Goal: Task Accomplishment & Management: Manage account settings

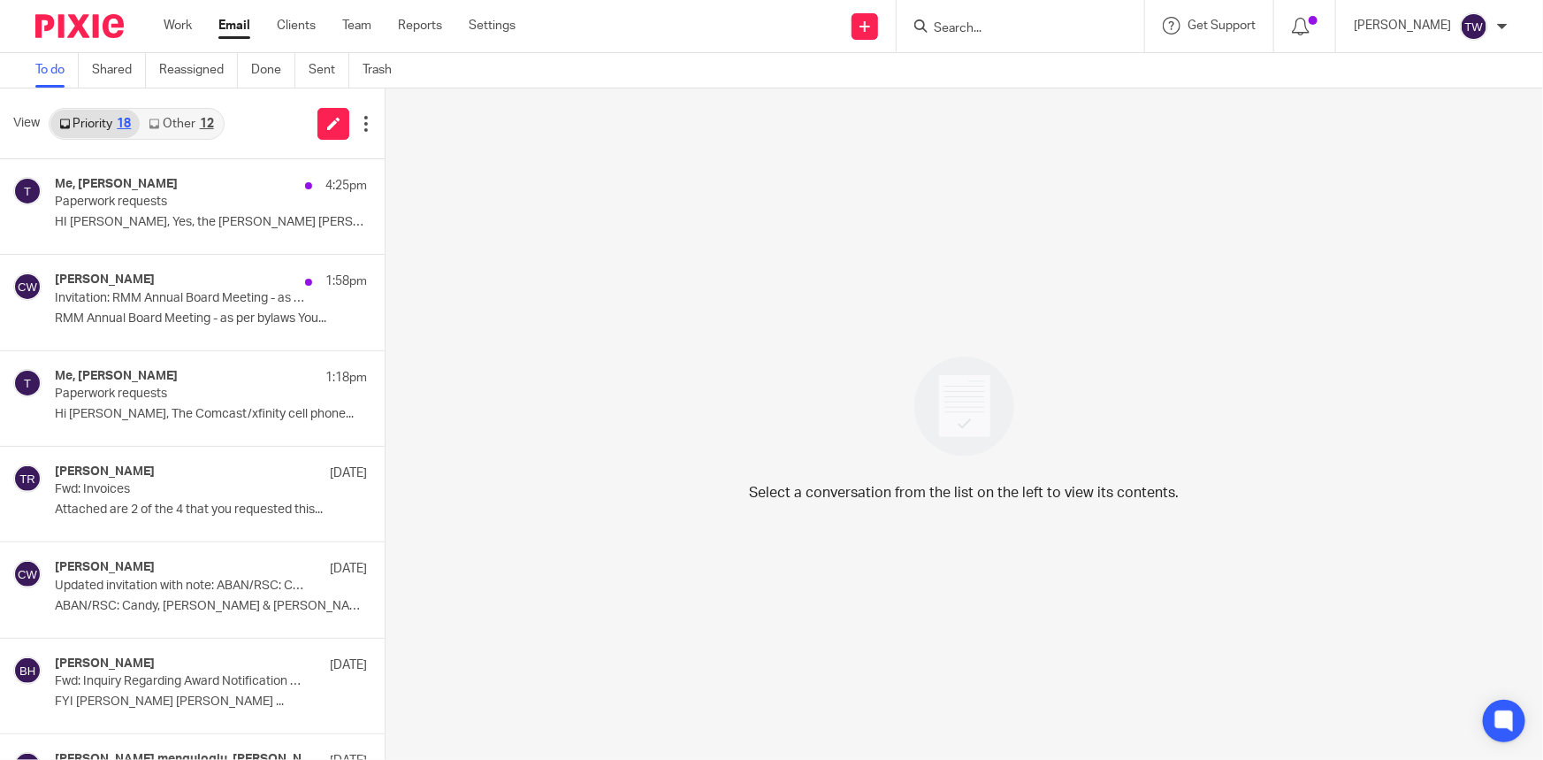
click at [169, 125] on link "Other 12" at bounding box center [181, 124] width 82 height 28
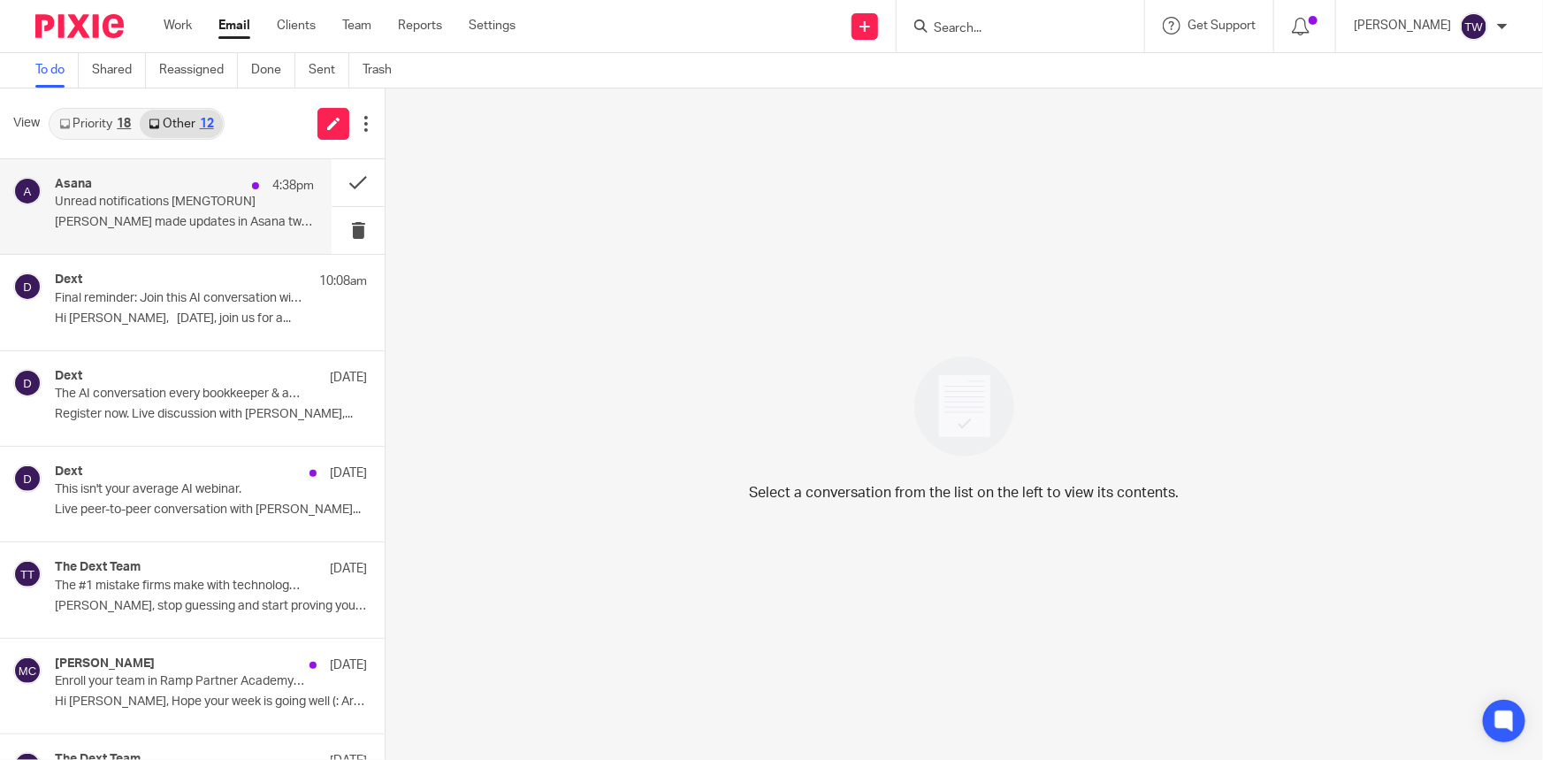
click at [179, 207] on p "Unread notifications [MENGTORUN]" at bounding box center [159, 202] width 208 height 15
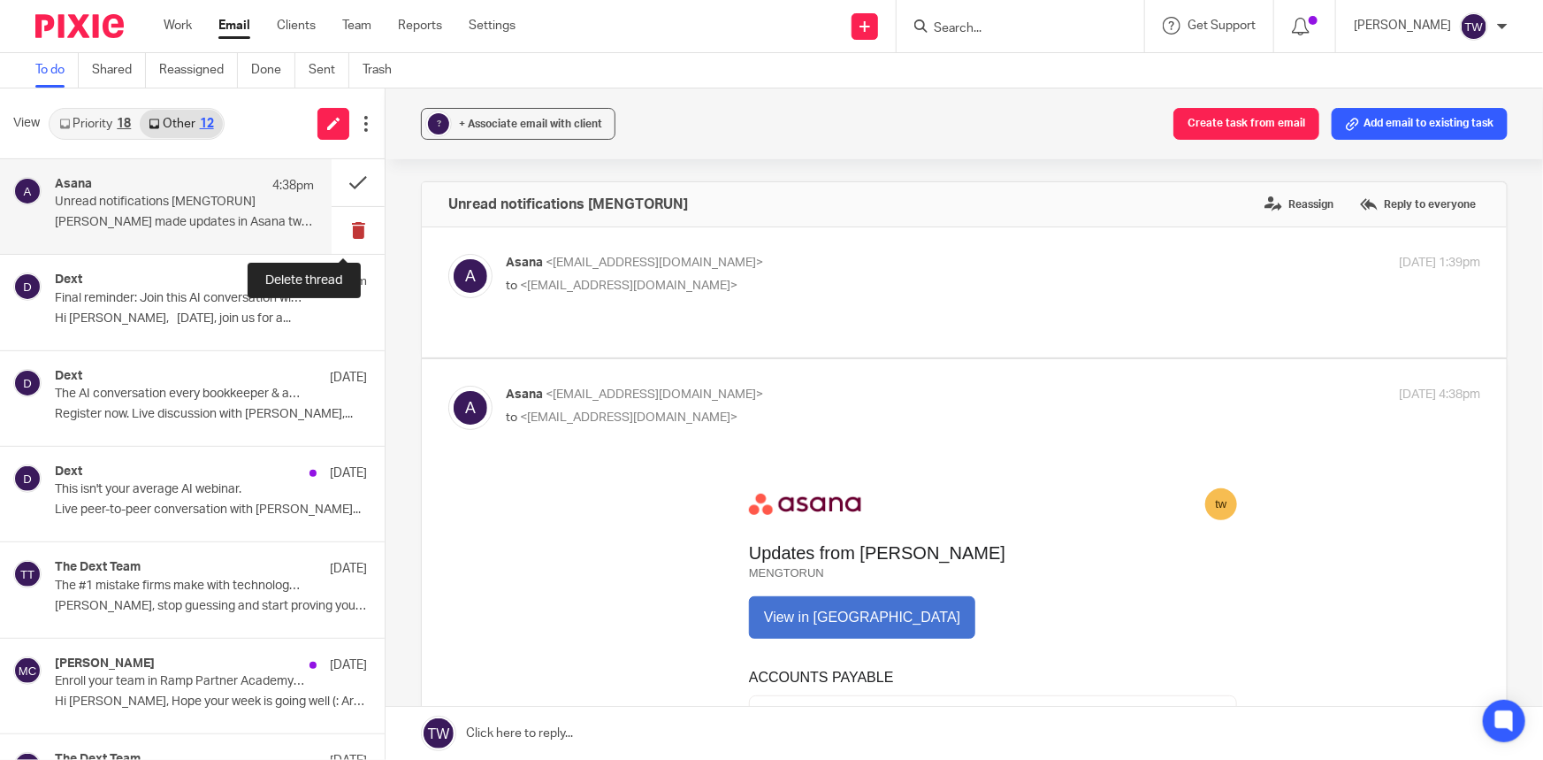
click at [345, 229] on button at bounding box center [358, 230] width 53 height 47
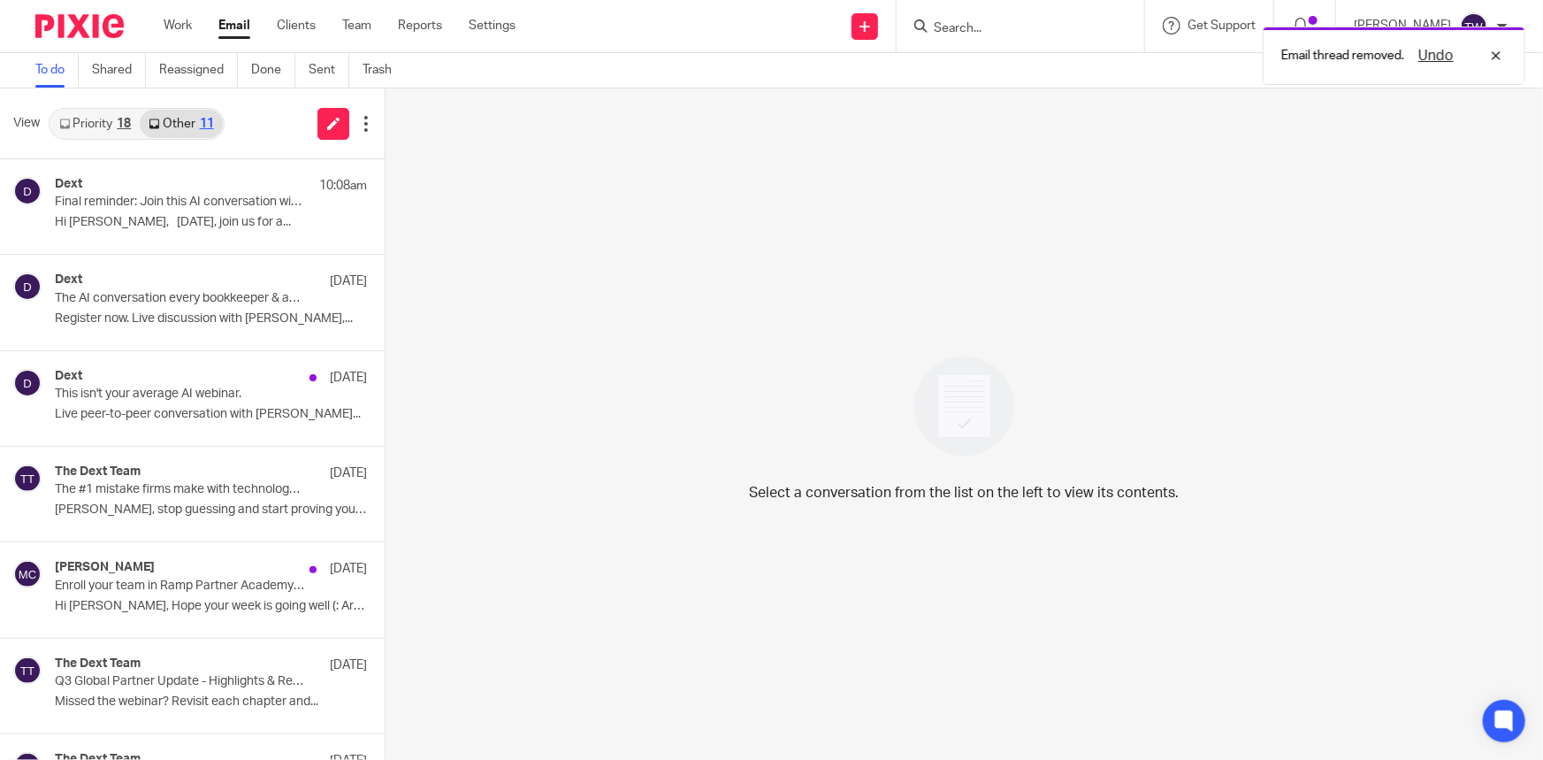
click at [88, 127] on link "Priority 18" at bounding box center [94, 124] width 89 height 28
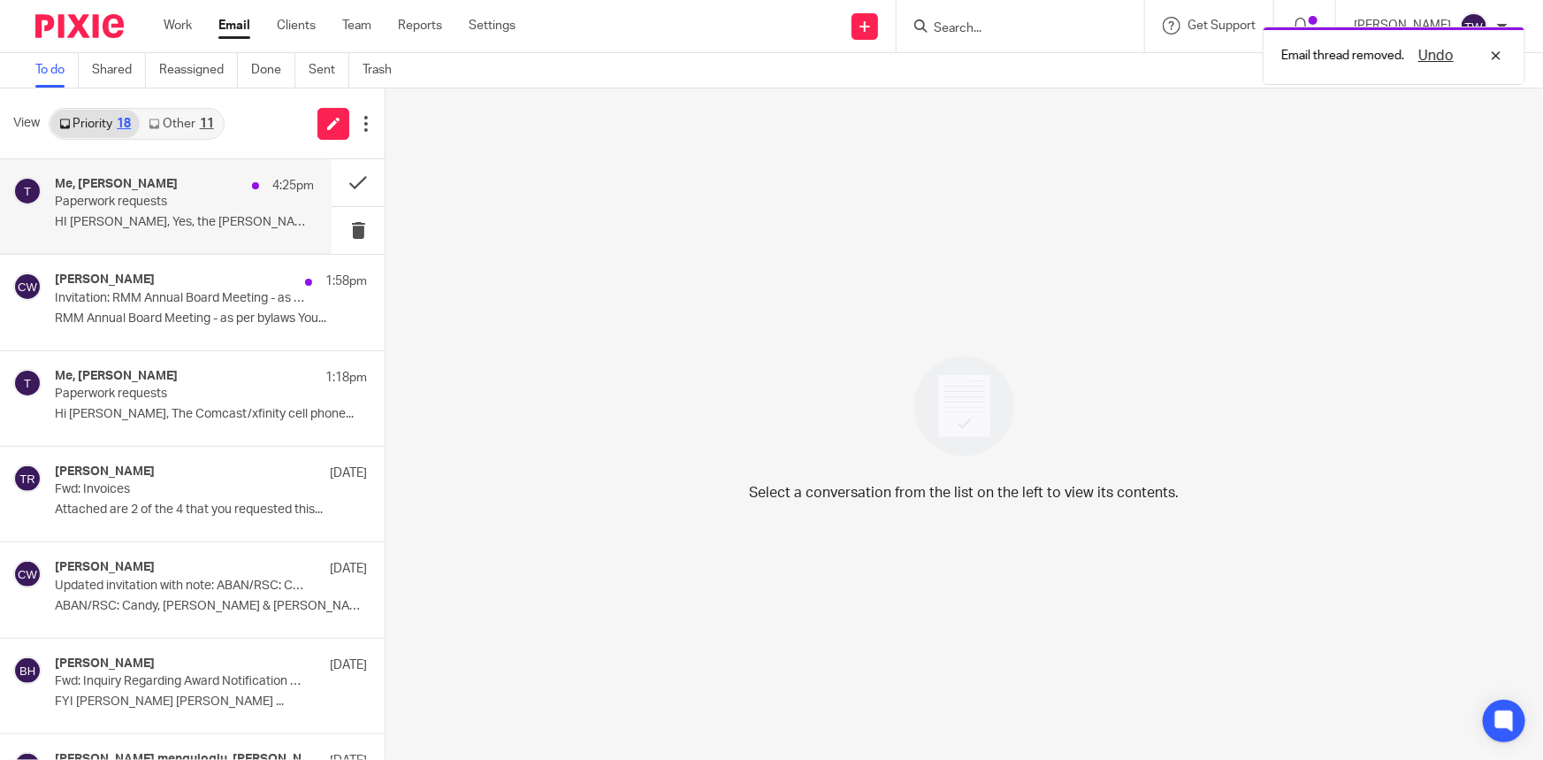
click at [105, 194] on div "Me, Jerry Matte 4:25pm" at bounding box center [184, 186] width 259 height 18
